Goal: Information Seeking & Learning: Find specific page/section

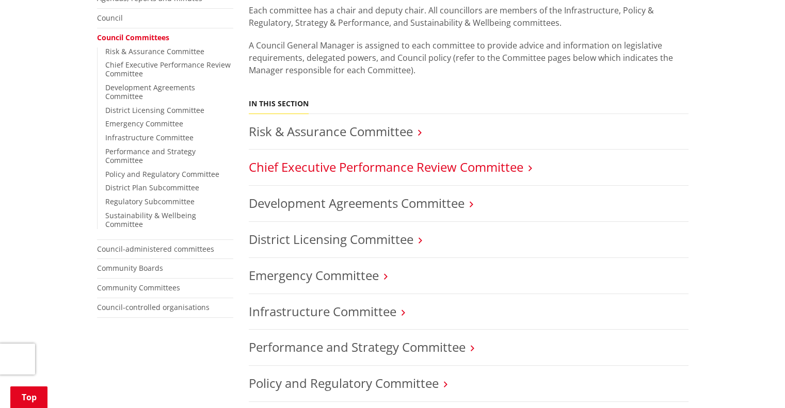
scroll to position [166, 0]
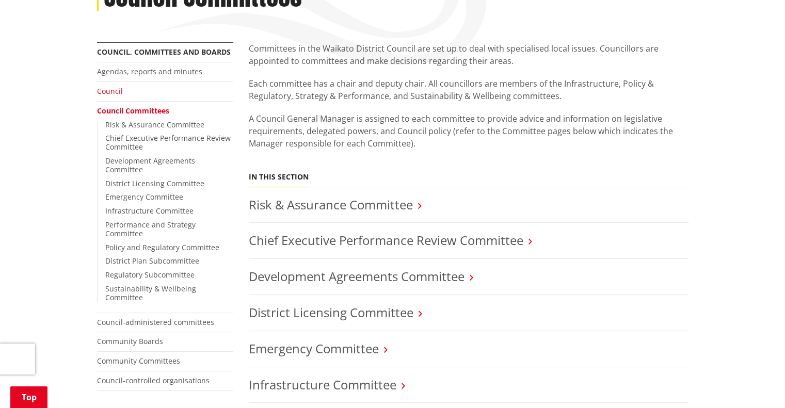
click at [116, 95] on link "Council" at bounding box center [110, 91] width 26 height 10
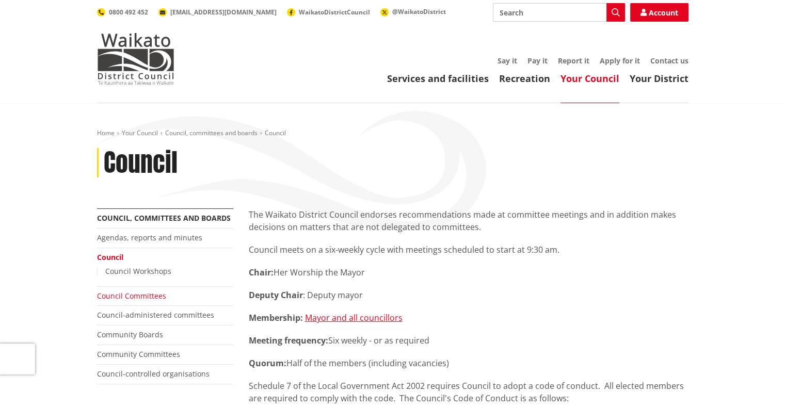
click at [116, 297] on link "Council Committees" at bounding box center [131, 296] width 69 height 10
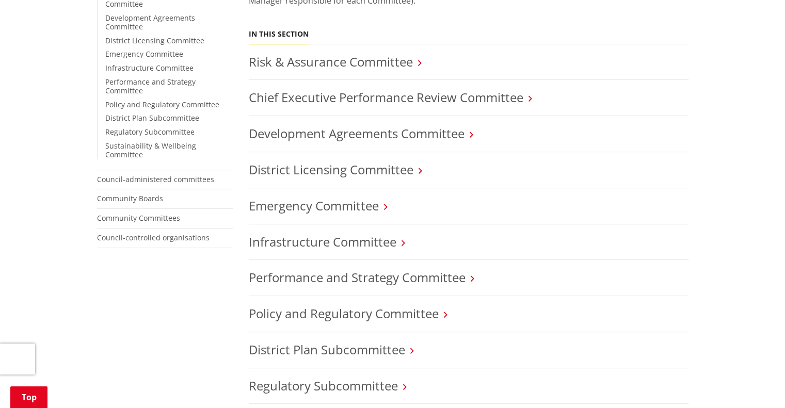
scroll to position [310, 0]
click at [365, 240] on link "Infrastructure Committee" at bounding box center [323, 241] width 148 height 17
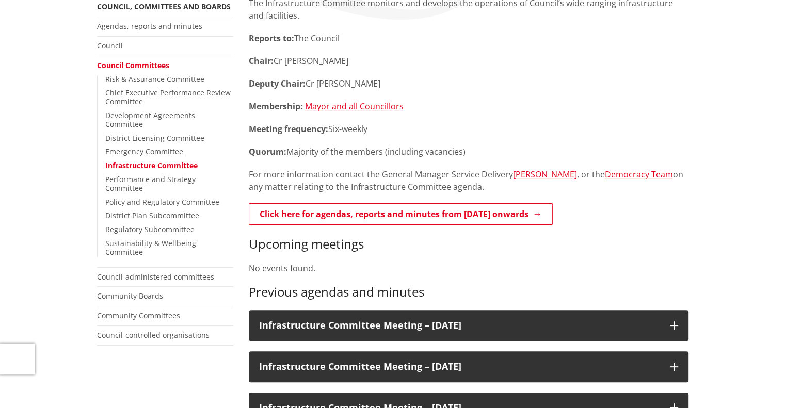
scroll to position [258, 0]
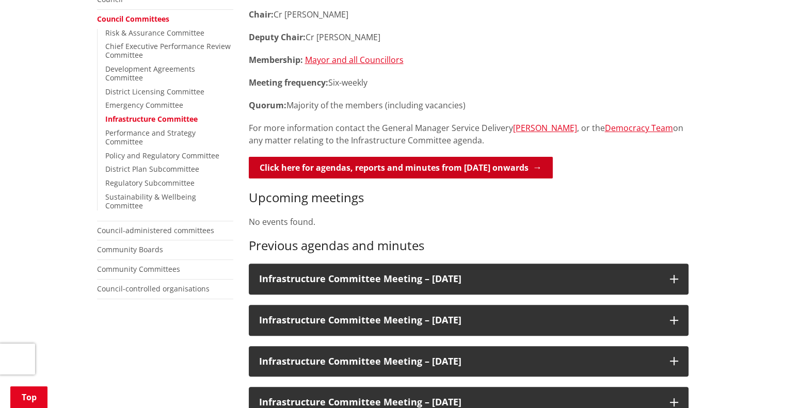
click at [404, 168] on link "Click here for agendas, reports and minutes from [DATE] onwards" at bounding box center [401, 168] width 304 height 22
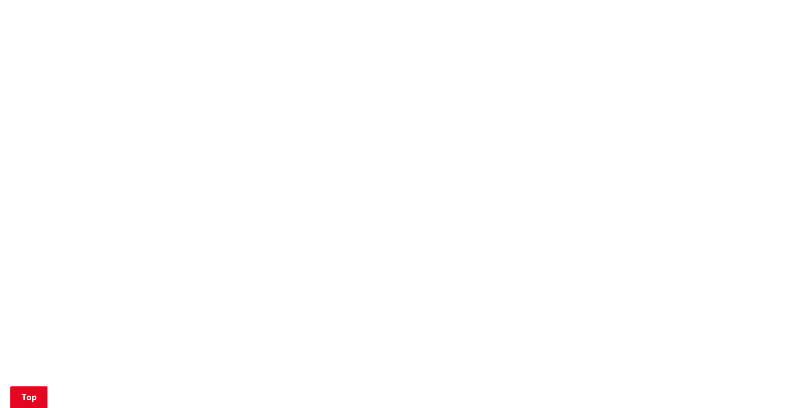
scroll to position [774, 0]
click at [150, 322] on div "More from this section Council, committees and boards Agendas, reports and minu…" at bounding box center [392, 62] width 607 height 1256
click at [133, 197] on div "More from this section Council, committees and boards Agendas, reports and minu…" at bounding box center [392, 62] width 607 height 1256
click at [184, 224] on div "More from this section Council, committees and boards Agendas, reports and minu…" at bounding box center [392, 62] width 607 height 1256
